Goal: Task Accomplishment & Management: Use online tool/utility

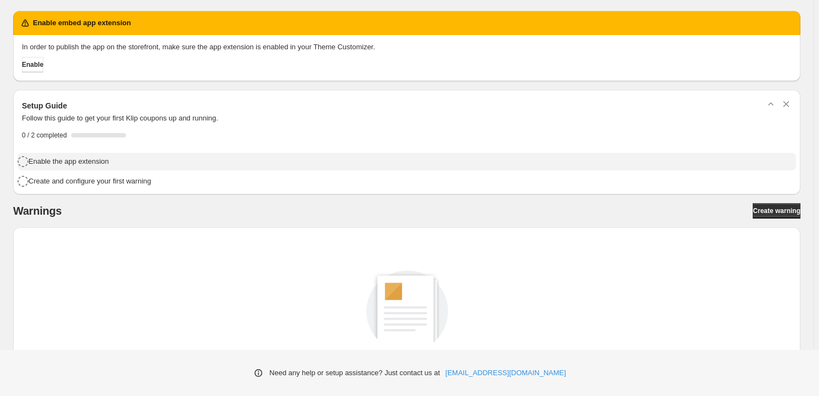
click at [51, 162] on h4 "Enable the app extension" at bounding box center [68, 161] width 80 height 11
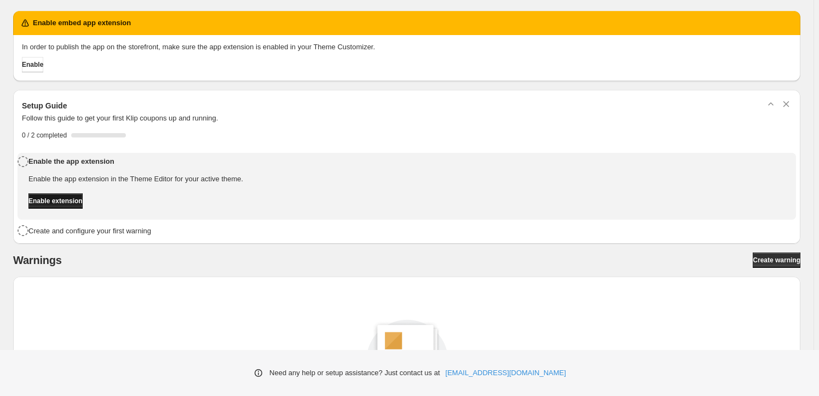
click at [65, 202] on span "Enable extension" at bounding box center [55, 200] width 54 height 9
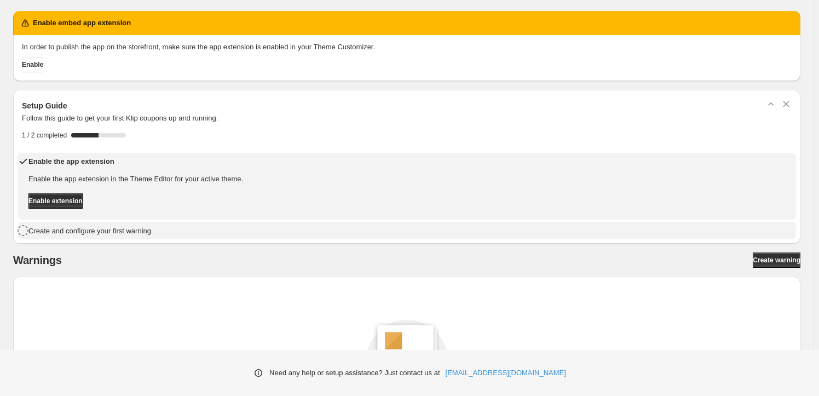
click at [85, 230] on h4 "Create and configure your first warning" at bounding box center [89, 230] width 123 height 11
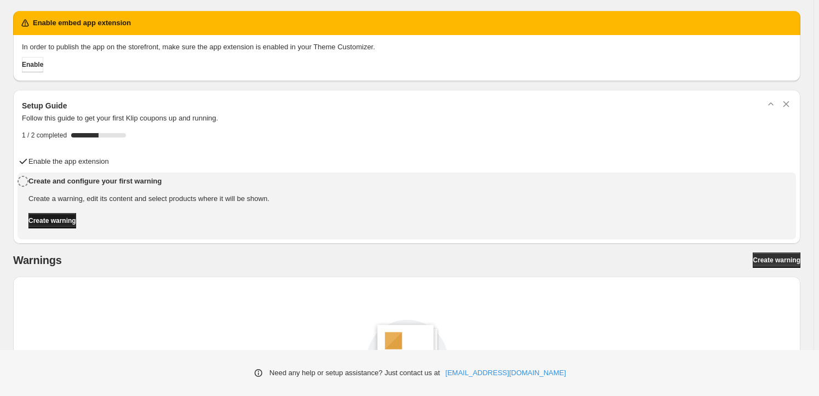
click at [76, 221] on span "Create warning" at bounding box center [52, 220] width 48 height 9
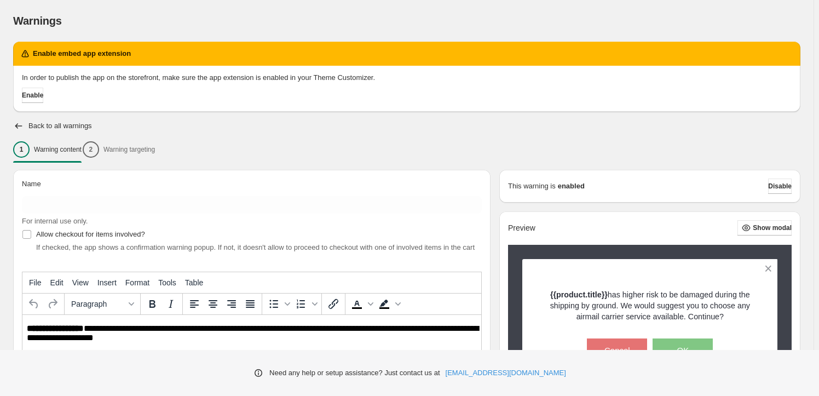
scroll to position [49, 0]
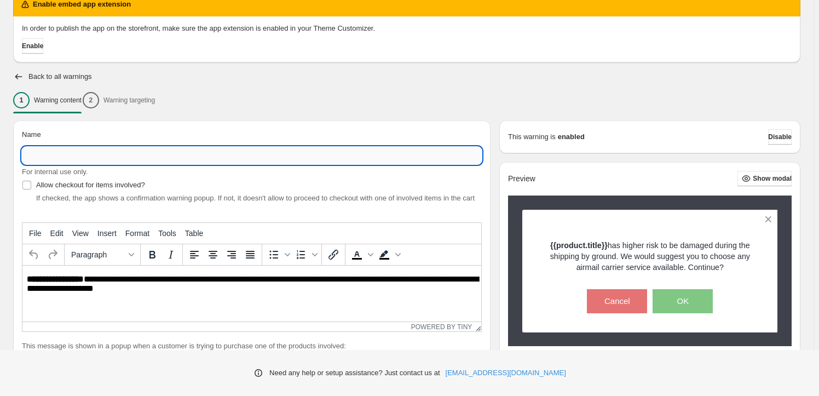
click at [137, 153] on input "Name" at bounding box center [252, 156] width 460 height 18
type input "**********"
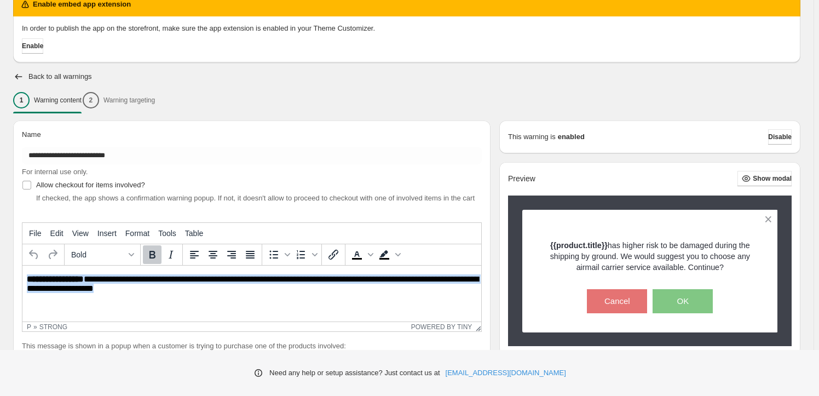
drag, startPoint x: 160, startPoint y: 292, endPoint x: 22, endPoint y: 278, distance: 138.0
click at [22, 278] on html "**********" at bounding box center [251, 284] width 459 height 38
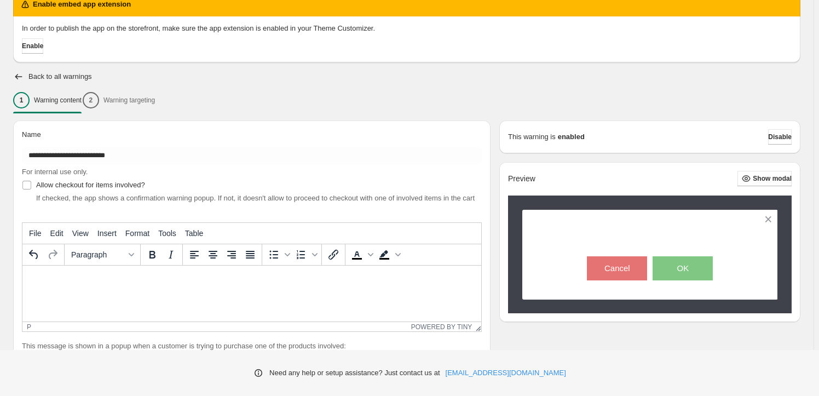
click at [137, 275] on p "Rich Text Area. Press ALT-0 for help." at bounding box center [252, 278] width 450 height 9
paste body "Rich Text Area. Press ALT-0 for help."
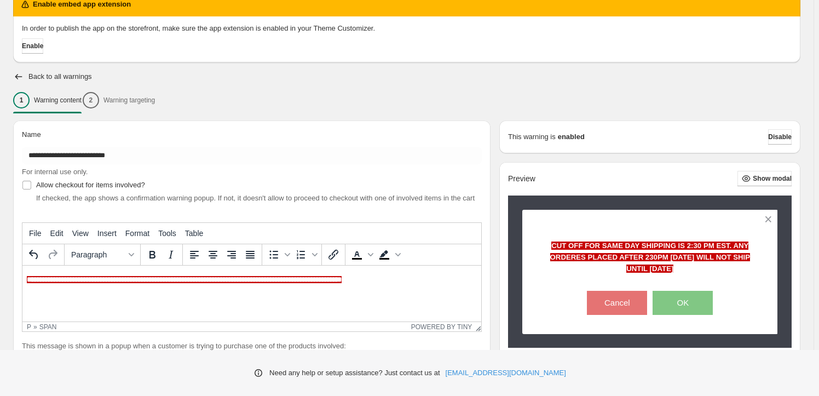
click at [216, 282] on span "**********" at bounding box center [184, 279] width 315 height 7
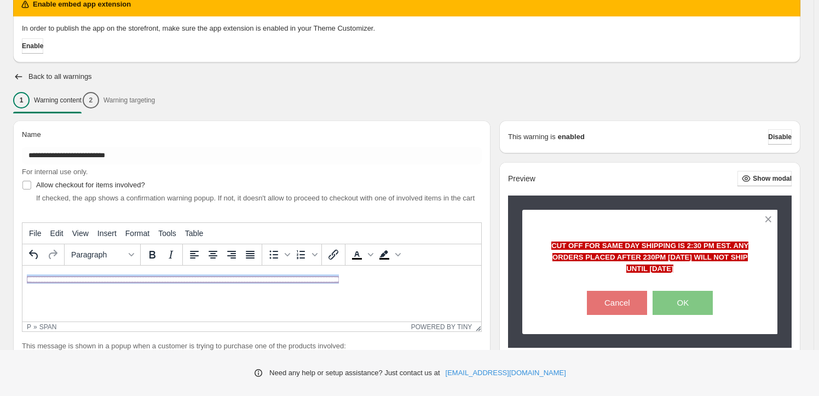
drag, startPoint x: 437, startPoint y: 280, endPoint x: 22, endPoint y: 276, distance: 414.7
click at [22, 277] on html "**********" at bounding box center [251, 278] width 459 height 27
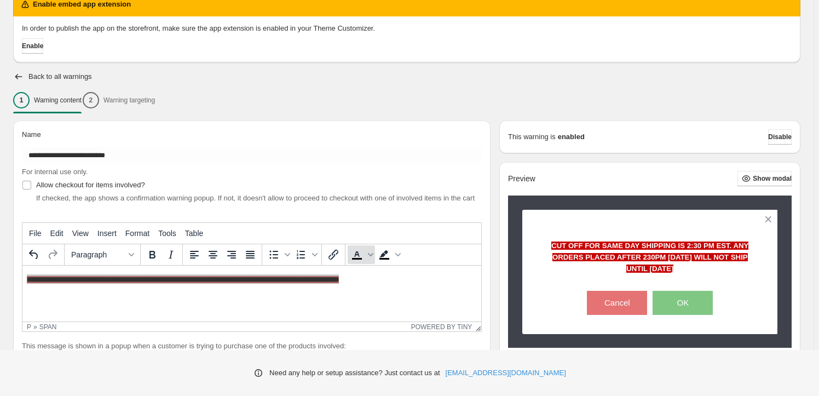
click at [357, 255] on icon "Text color" at bounding box center [356, 254] width 13 height 13
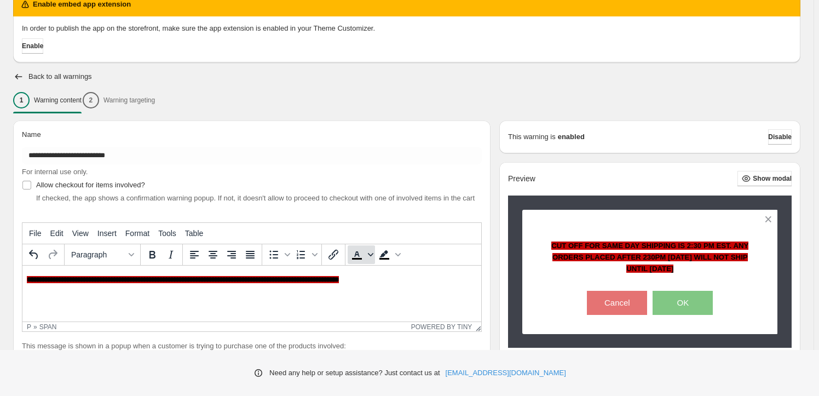
click at [367, 257] on span "Text color" at bounding box center [370, 254] width 9 height 19
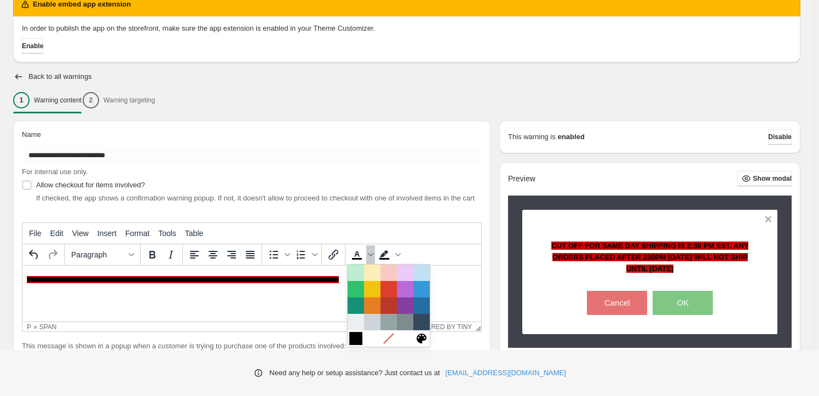
click at [359, 333] on div at bounding box center [355, 338] width 13 height 13
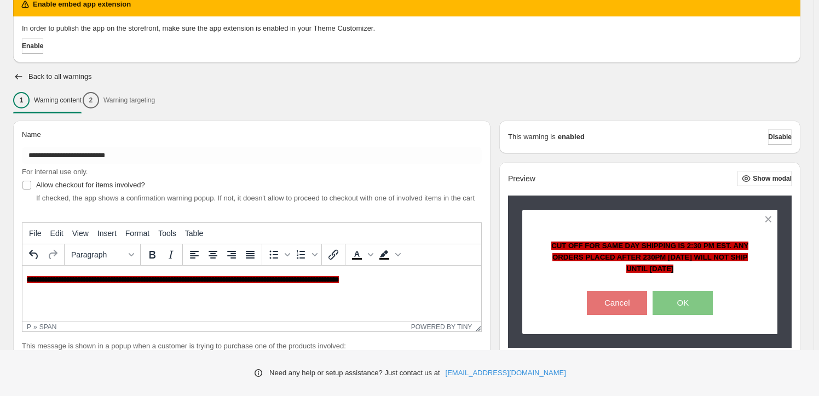
click at [373, 292] on html "**********" at bounding box center [251, 278] width 459 height 27
click at [394, 253] on span "Background color" at bounding box center [397, 254] width 9 height 19
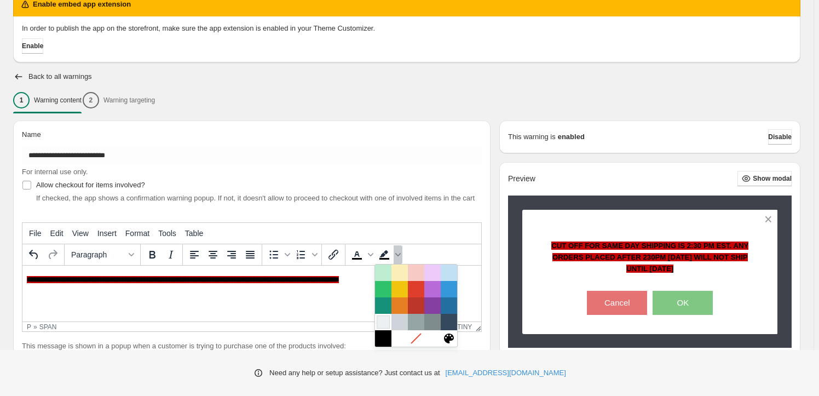
click at [380, 321] on div at bounding box center [382, 321] width 13 height 13
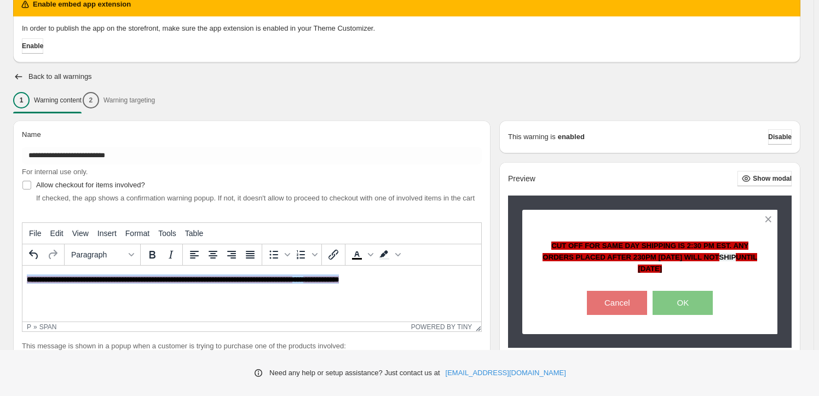
drag, startPoint x: 431, startPoint y: 278, endPoint x: 14, endPoint y: 274, distance: 417.5
click at [22, 274] on html "**********" at bounding box center [251, 278] width 459 height 27
click at [398, 258] on span "Background color" at bounding box center [397, 254] width 9 height 19
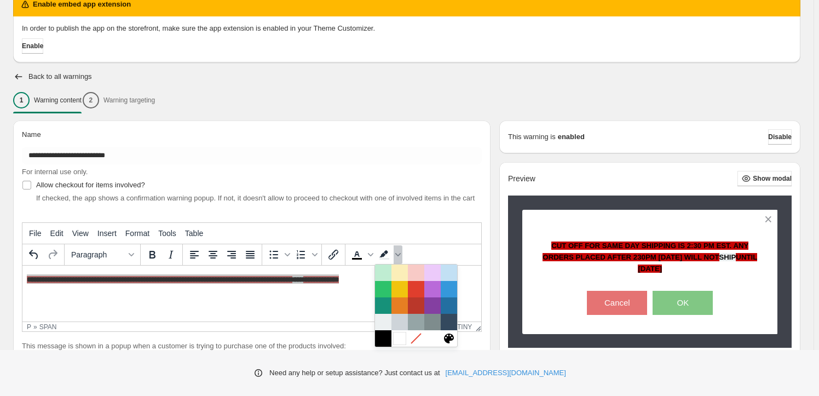
click at [395, 336] on div at bounding box center [399, 338] width 13 height 13
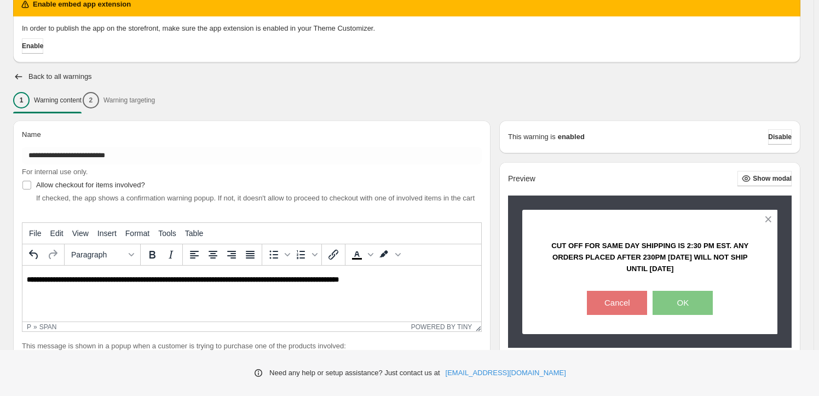
click at [375, 292] on html "**********" at bounding box center [251, 278] width 459 height 27
click at [269, 281] on span "**********" at bounding box center [183, 279] width 312 height 7
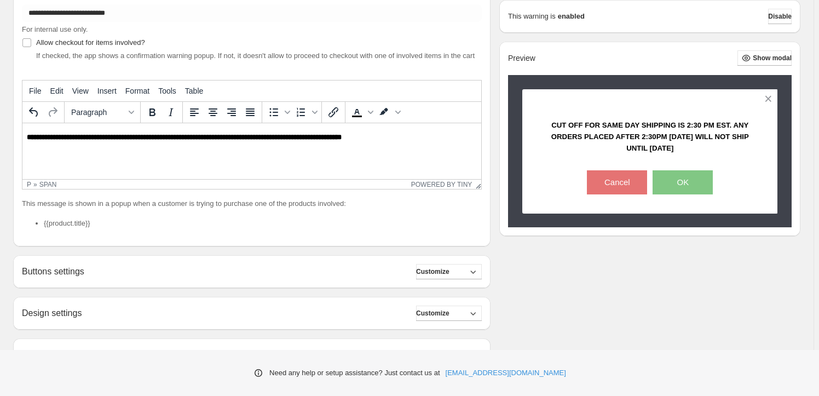
scroll to position [199, 0]
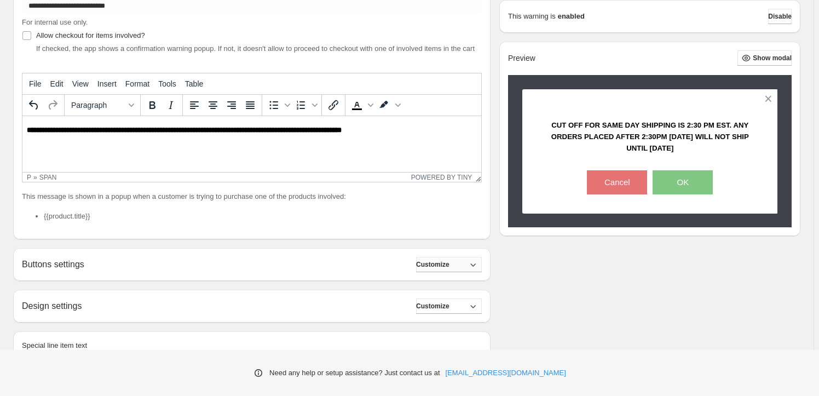
click at [462, 262] on button "Customize" at bounding box center [449, 264] width 66 height 15
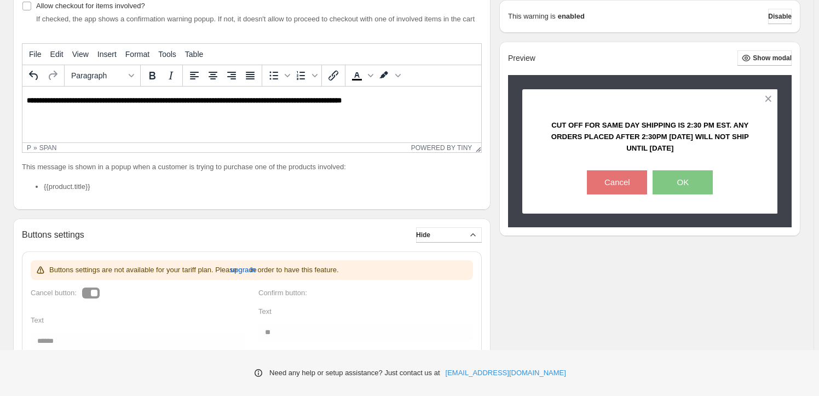
scroll to position [298, 0]
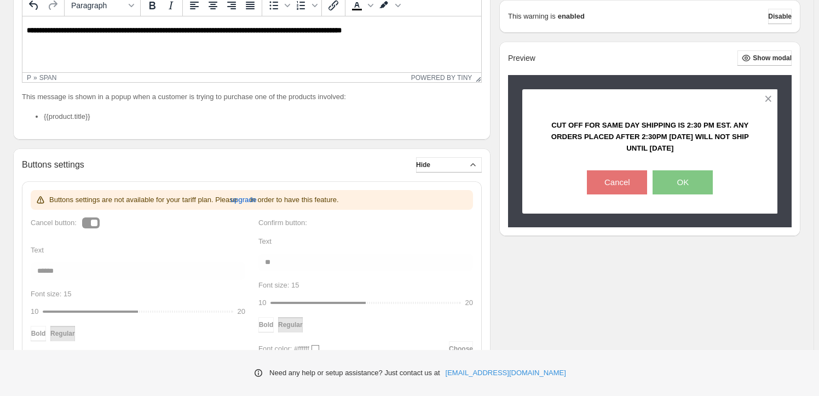
click at [90, 222] on div "Buttons settings are not available for your tariff plan. Please upgrade in orde…" at bounding box center [252, 339] width 442 height 298
click at [442, 164] on button "Hide" at bounding box center [449, 164] width 66 height 15
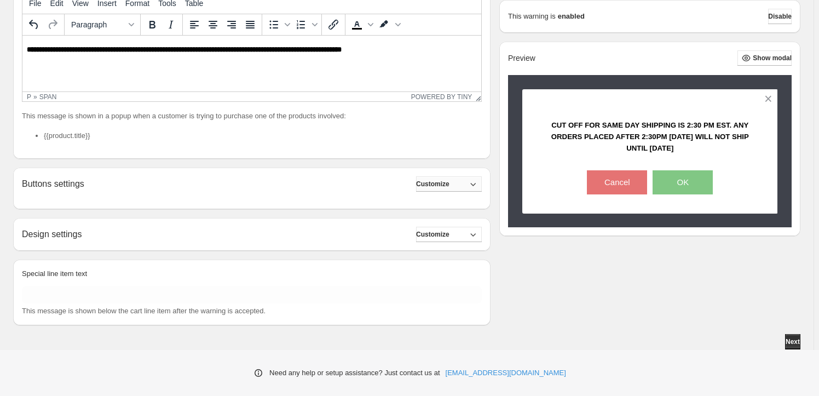
scroll to position [270, 0]
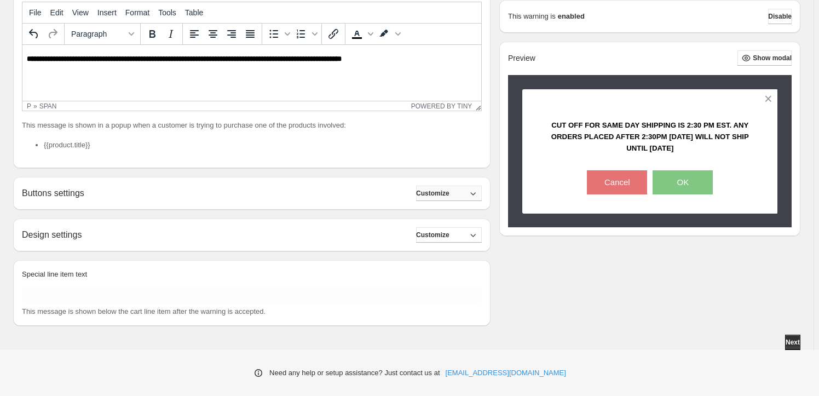
click at [434, 194] on span "Customize" at bounding box center [432, 193] width 33 height 9
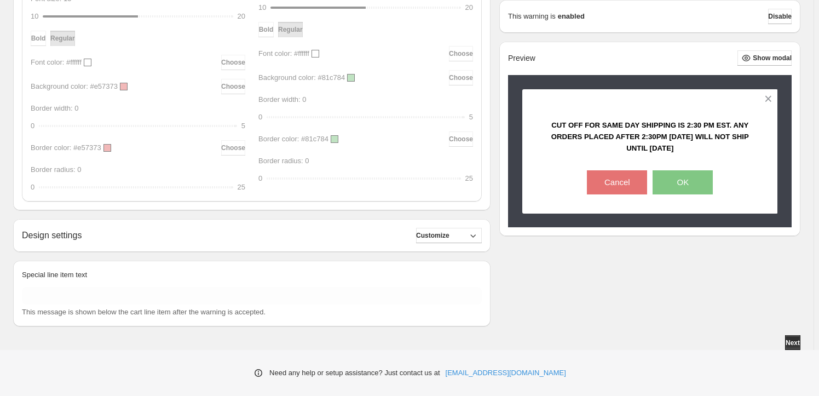
scroll to position [594, 0]
click at [478, 238] on icon "button" at bounding box center [472, 234] width 11 height 11
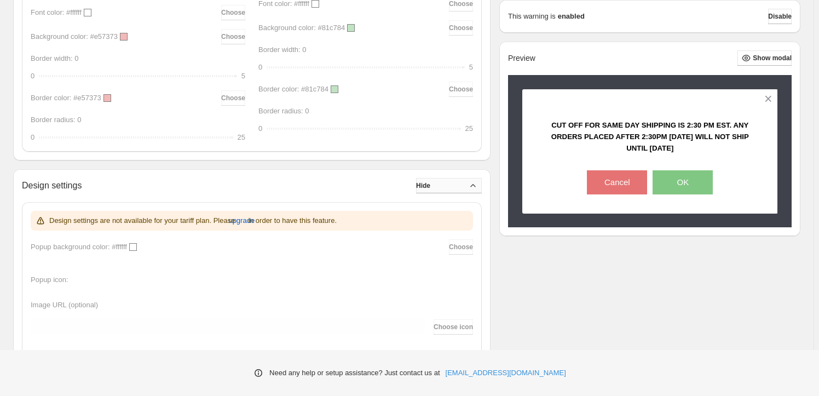
scroll to position [776, 0]
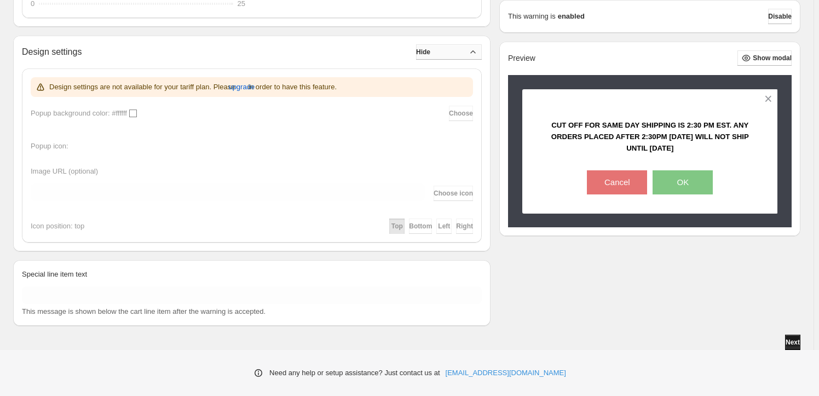
click at [797, 343] on span "Next" at bounding box center [792, 342] width 14 height 9
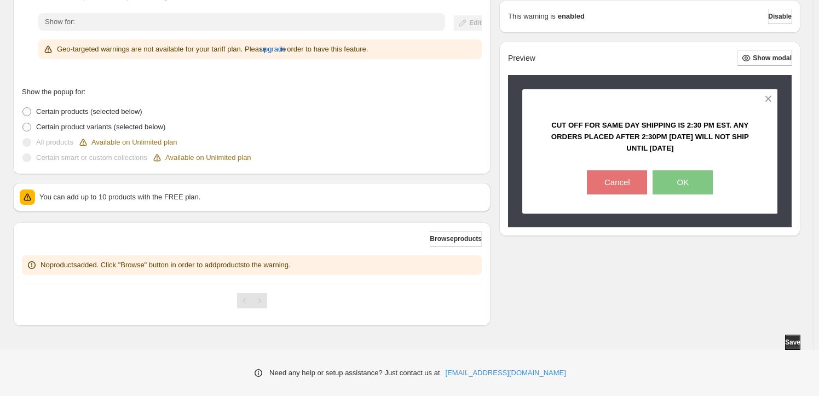
scroll to position [248, 0]
click at [439, 245] on div "Browse products No products added. Click "Browse" button in order to add produc…" at bounding box center [252, 252] width 460 height 44
click at [440, 238] on span "Browse products" at bounding box center [456, 238] width 52 height 9
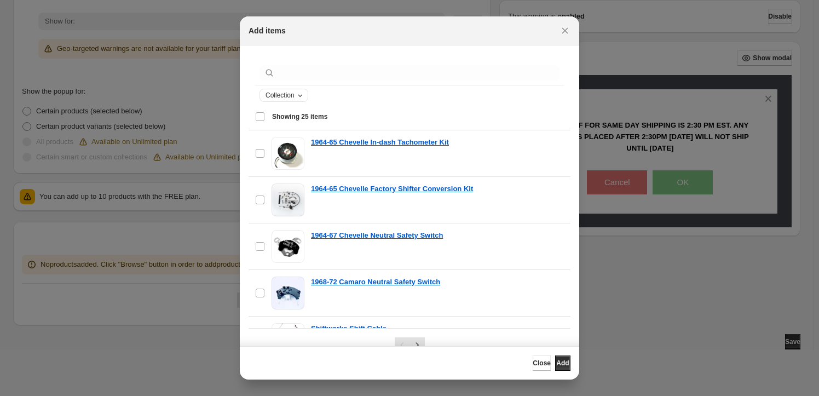
click at [297, 92] on icon "Collection" at bounding box center [299, 95] width 9 height 9
click at [317, 136] on select "**********" at bounding box center [310, 135] width 88 height 18
click at [428, 111] on div "Select all 25 items Showing 25 items" at bounding box center [409, 116] width 309 height 26
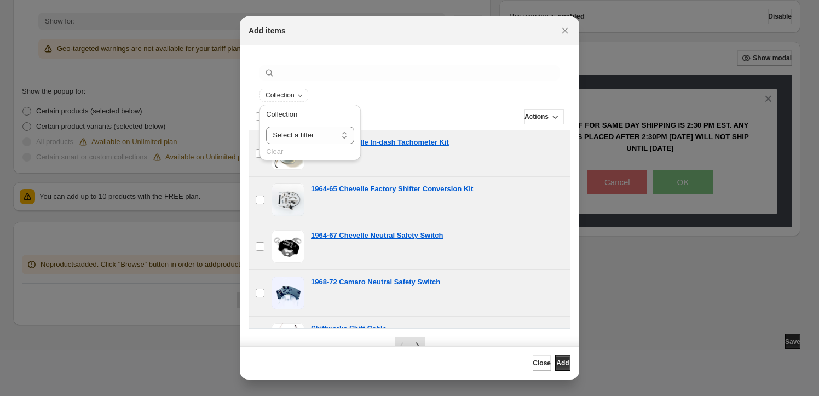
click at [430, 96] on div "Collection" at bounding box center [409, 95] width 300 height 13
click at [335, 136] on select "**********" at bounding box center [310, 135] width 88 height 18
click at [424, 107] on div "Deselect all 25 items Showing 25 items" at bounding box center [409, 116] width 309 height 26
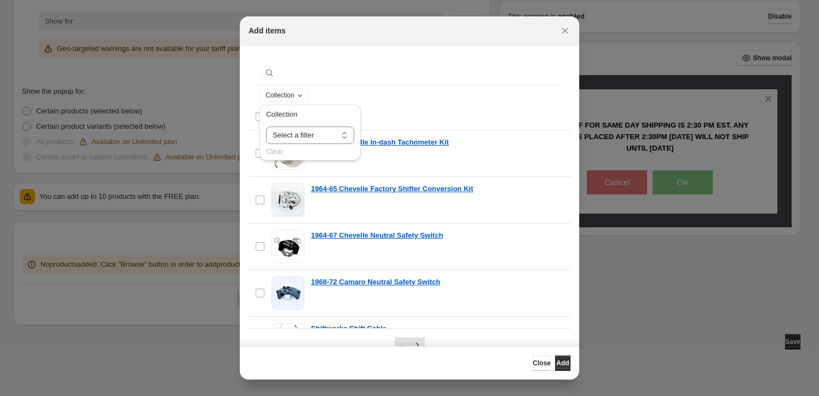
click at [534, 109] on div "Select all 25 items Showing 25 items" at bounding box center [409, 116] width 309 height 26
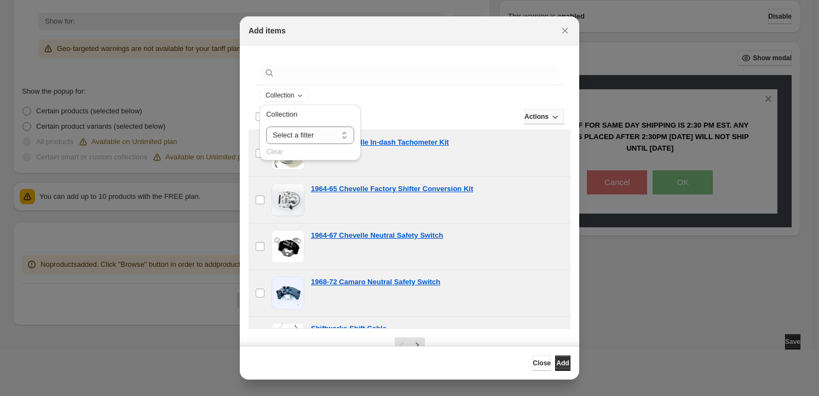
click at [532, 114] on span "Actions" at bounding box center [536, 116] width 24 height 9
click at [416, 109] on div "Actions" at bounding box center [439, 116] width 247 height 15
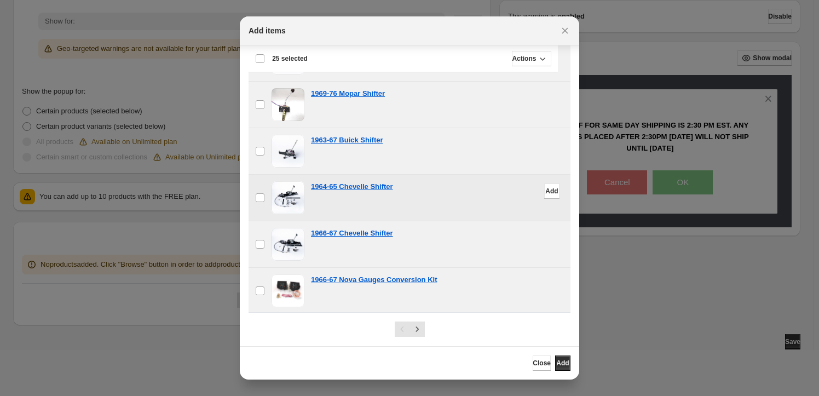
scroll to position [24, 0]
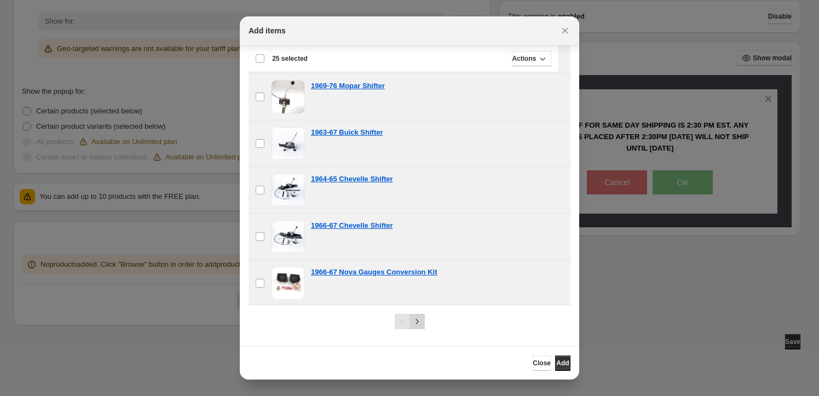
click at [419, 320] on icon "Next" at bounding box center [416, 321] width 11 height 11
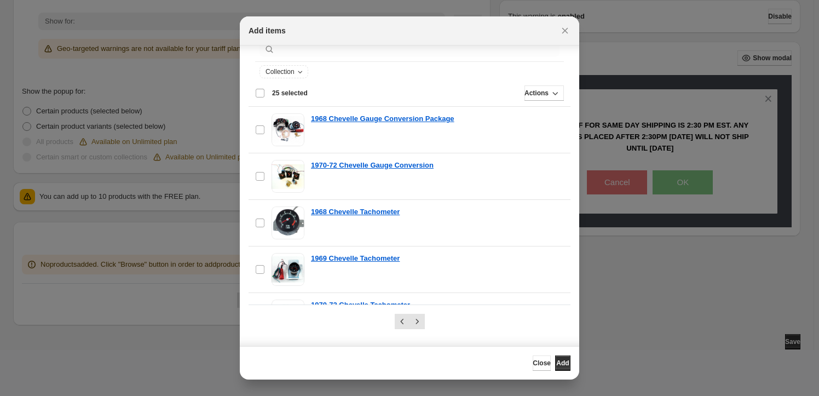
scroll to position [0, 0]
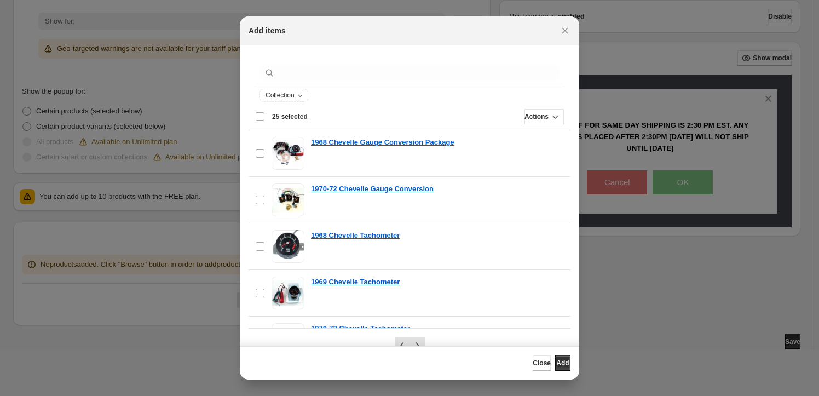
click at [259, 117] on div "Deselect all 25 items 25 selected" at bounding box center [281, 117] width 53 height 10
click at [259, 117] on div "Select all 25 items Showing 25 items" at bounding box center [409, 116] width 309 height 26
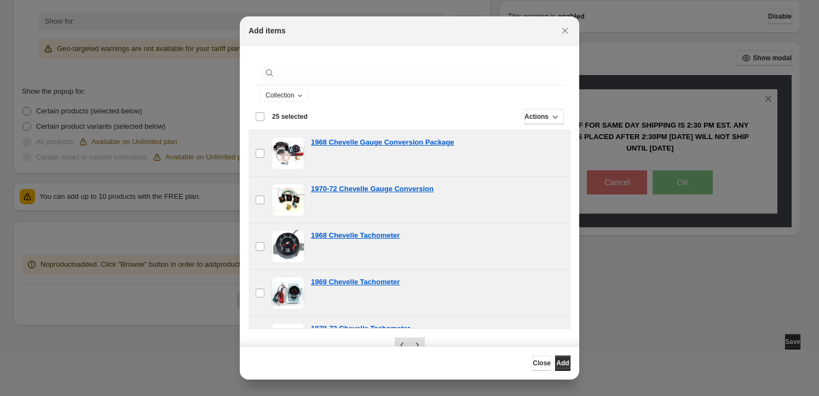
click at [259, 116] on div "Deselect all 25 items 25 selected" at bounding box center [281, 117] width 53 height 10
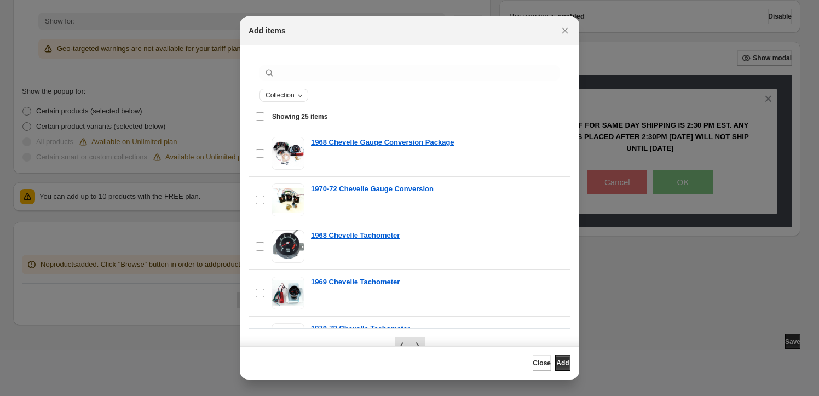
click at [279, 96] on span "Collection" at bounding box center [279, 95] width 29 height 9
click at [562, 32] on icon "Close" at bounding box center [564, 30] width 11 height 11
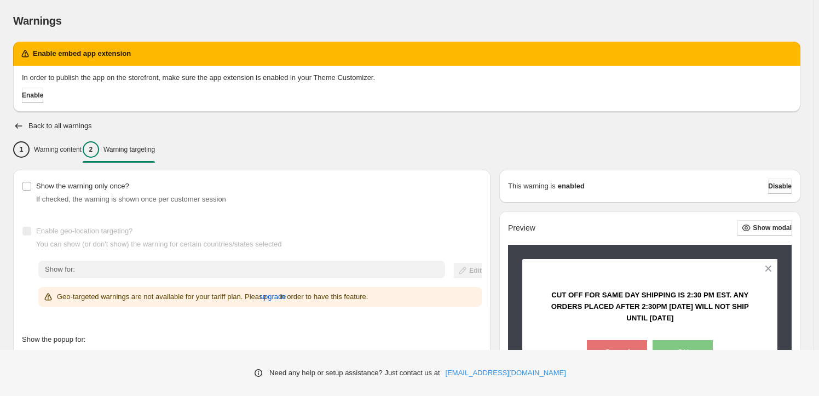
click at [771, 184] on span "Disable" at bounding box center [780, 186] width 24 height 9
click at [768, 183] on span "Disable" at bounding box center [780, 186] width 24 height 9
click at [788, 187] on span "Disable" at bounding box center [780, 186] width 24 height 9
click at [784, 187] on span "Disable" at bounding box center [780, 186] width 24 height 9
click at [13, 127] on icon "button" at bounding box center [18, 125] width 11 height 11
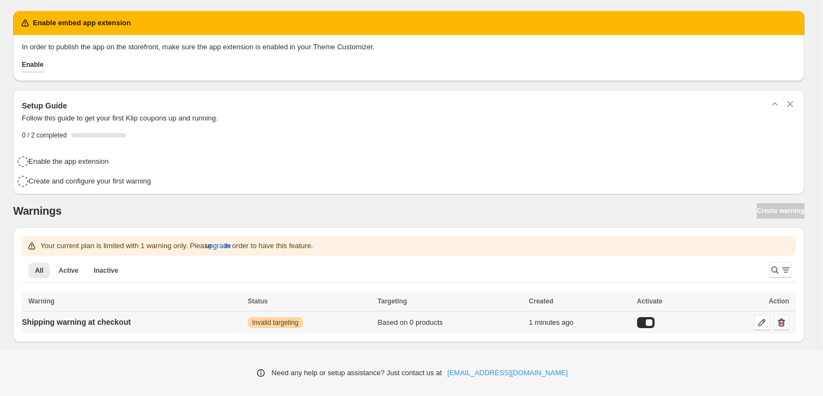
click at [784, 325] on icon "button" at bounding box center [782, 322] width 7 height 8
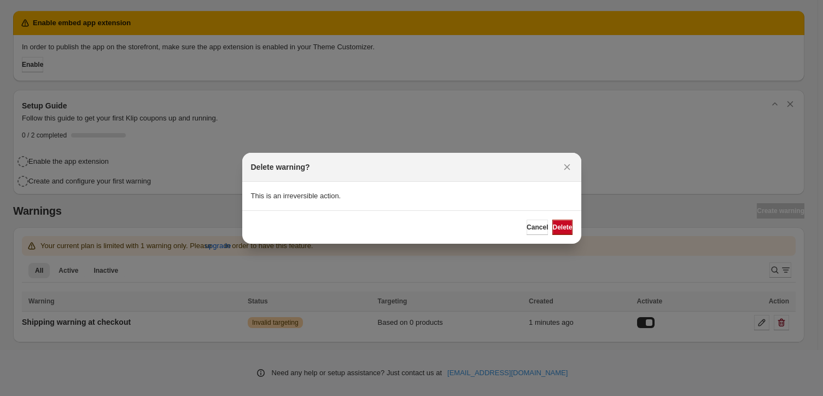
click at [559, 231] on button "Delete" at bounding box center [563, 226] width 20 height 15
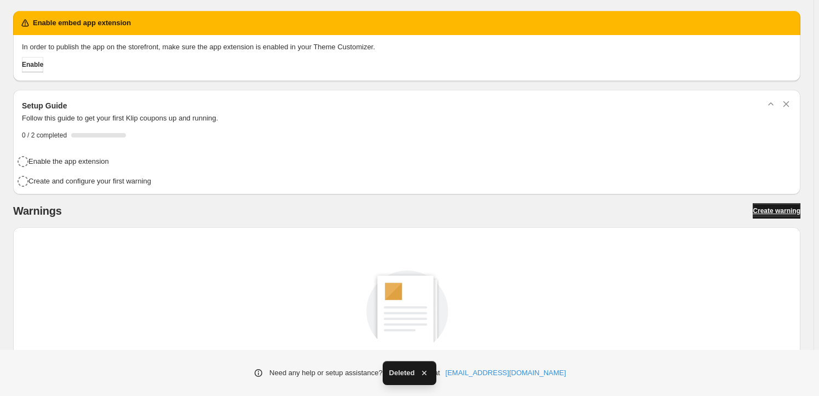
click at [757, 208] on span "Create warning" at bounding box center [776, 210] width 48 height 9
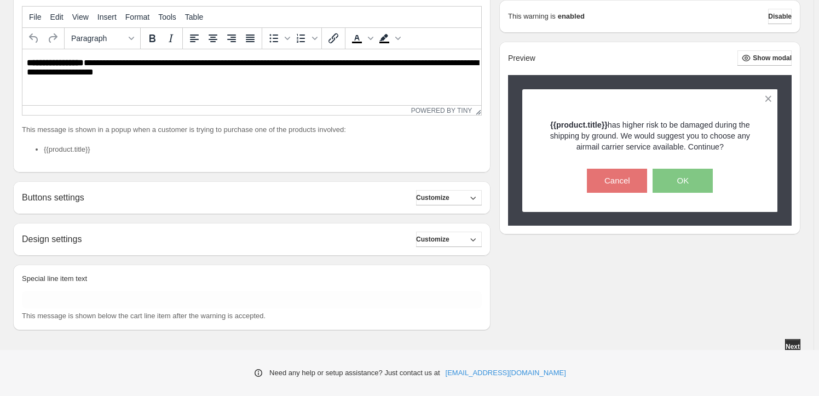
scroll to position [270, 0]
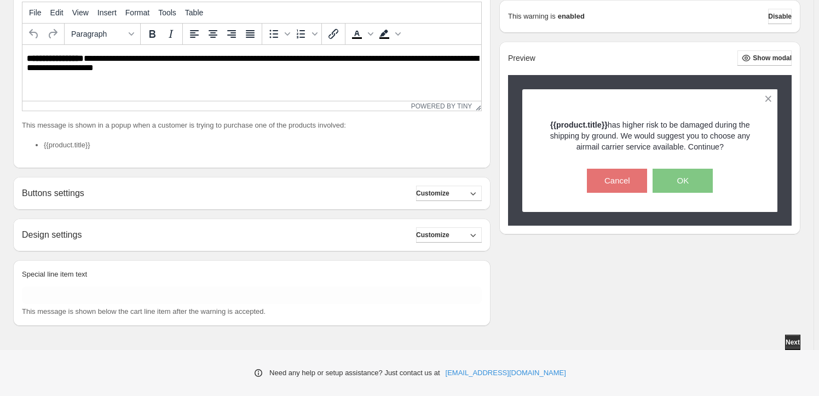
click at [420, 193] on div "Buttons settings Customize" at bounding box center [252, 192] width 460 height 15
click at [425, 195] on button "Customize" at bounding box center [449, 192] width 66 height 15
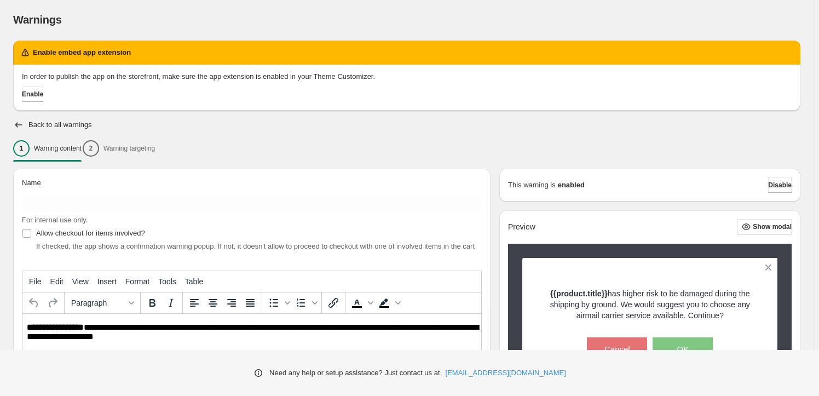
scroll to position [0, 0]
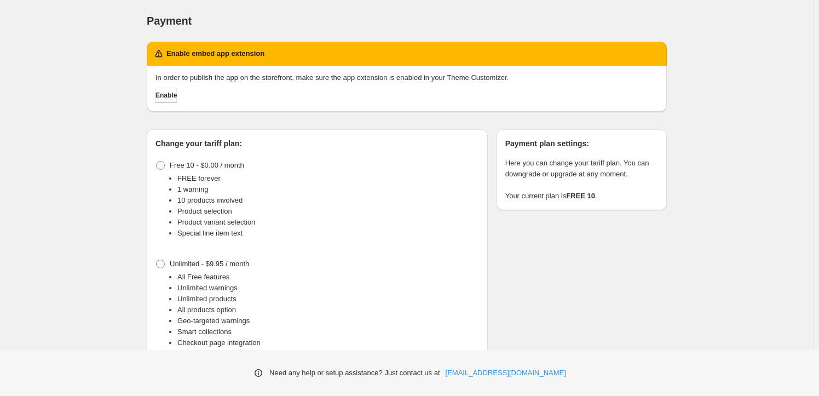
drag, startPoint x: 3, startPoint y: 96, endPoint x: 111, endPoint y: 200, distance: 150.1
click at [111, 202] on div "Payment. This page is ready Payment Enable embed app extension In order to publ…" at bounding box center [406, 203] width 813 height 407
